Goal: Transaction & Acquisition: Subscribe to service/newsletter

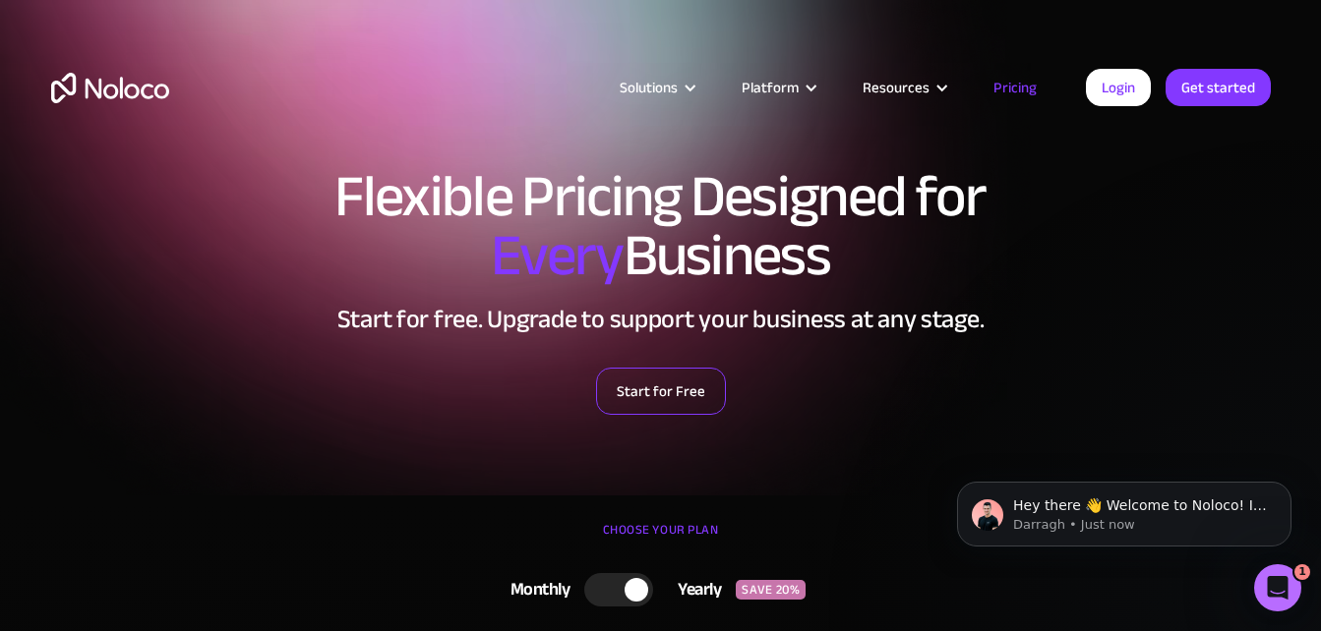
click at [670, 396] on link "Start for Free" at bounding box center [661, 391] width 130 height 47
